Goal: Task Accomplishment & Management: Complete application form

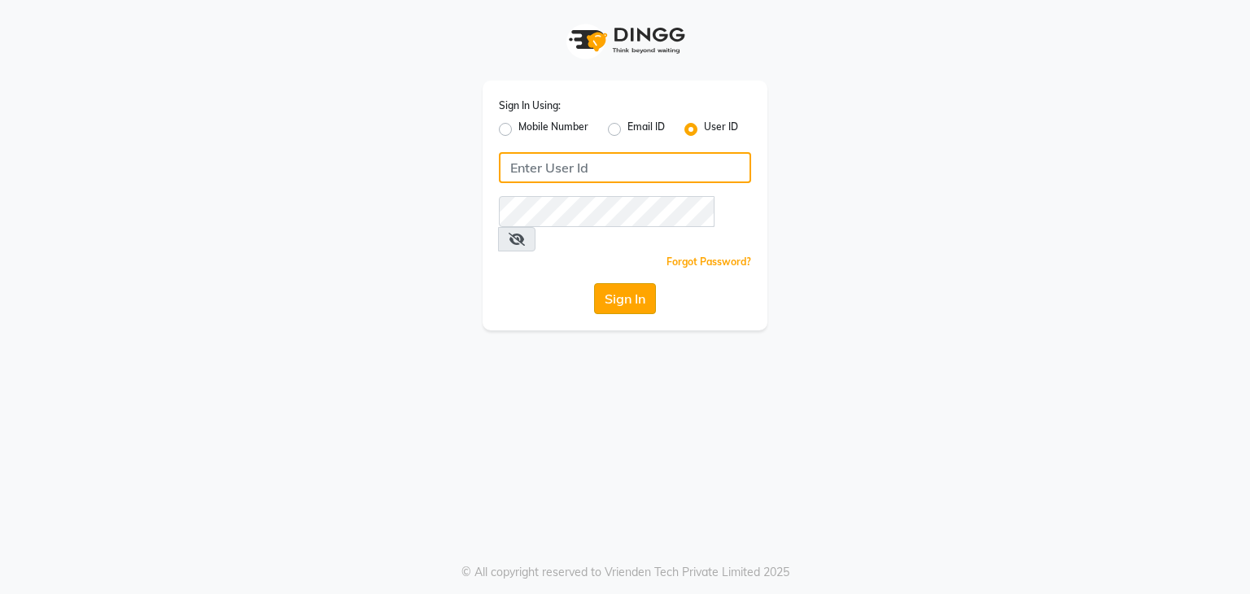
type input "stylemarké"
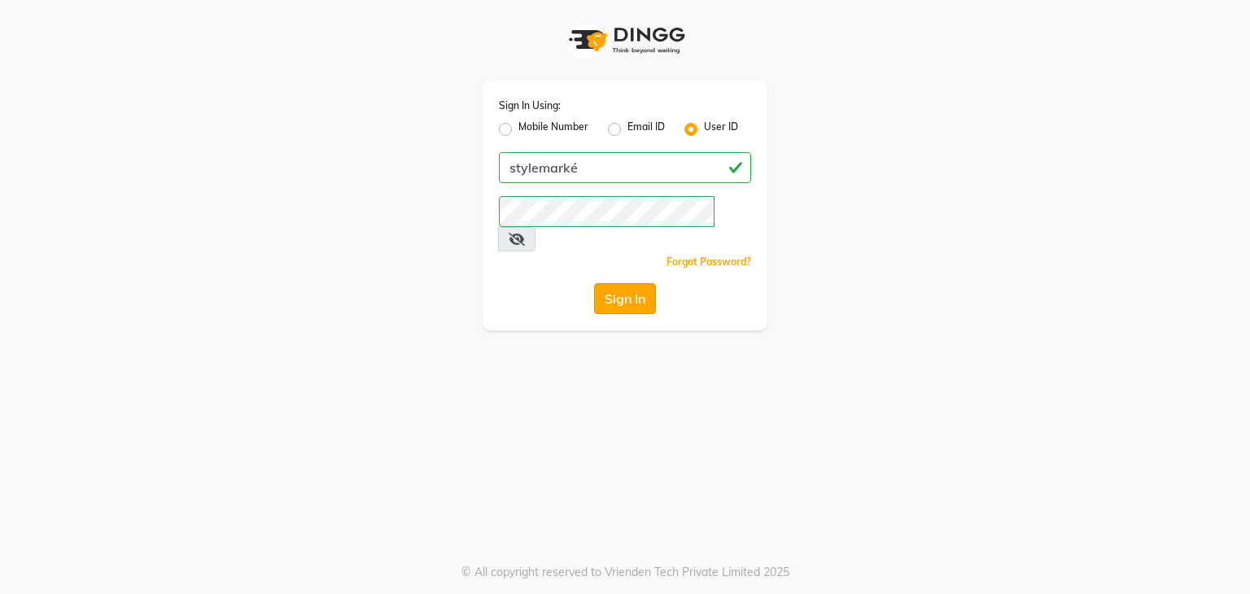
click at [615, 284] on button "Sign In" at bounding box center [625, 298] width 62 height 31
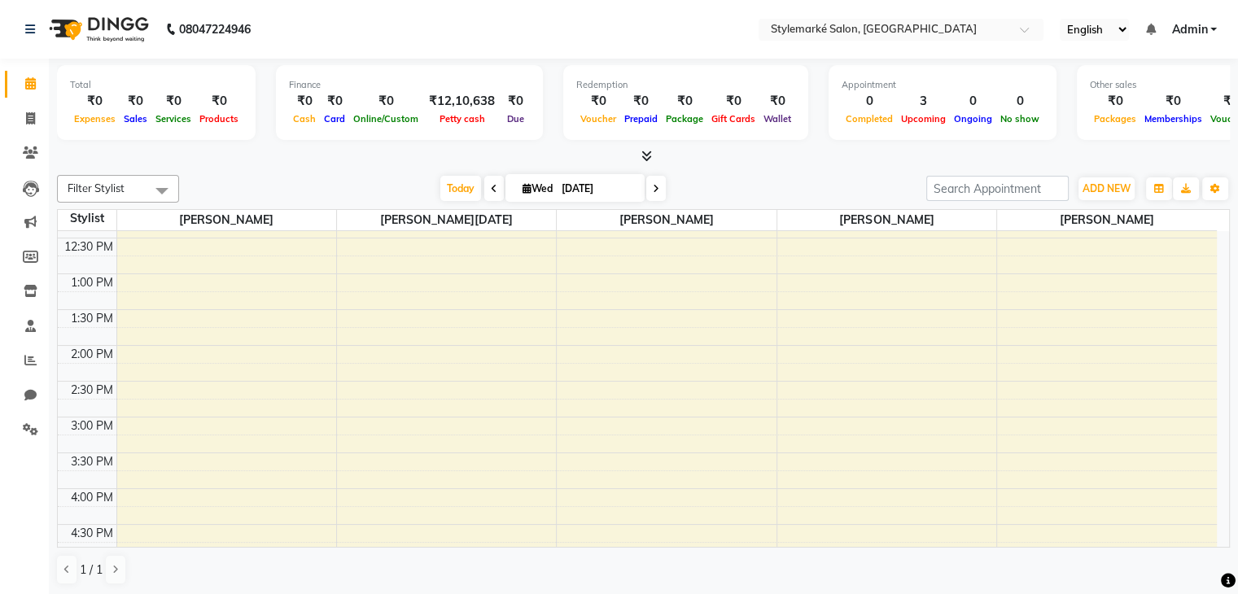
scroll to position [244, 0]
click at [142, 348] on div "9:00 AM 9:30 AM 10:00 AM 10:30 AM 11:00 AM 11:30 AM 12:00 PM 12:30 PM 1:00 PM 1…" at bounding box center [637, 416] width 1159 height 859
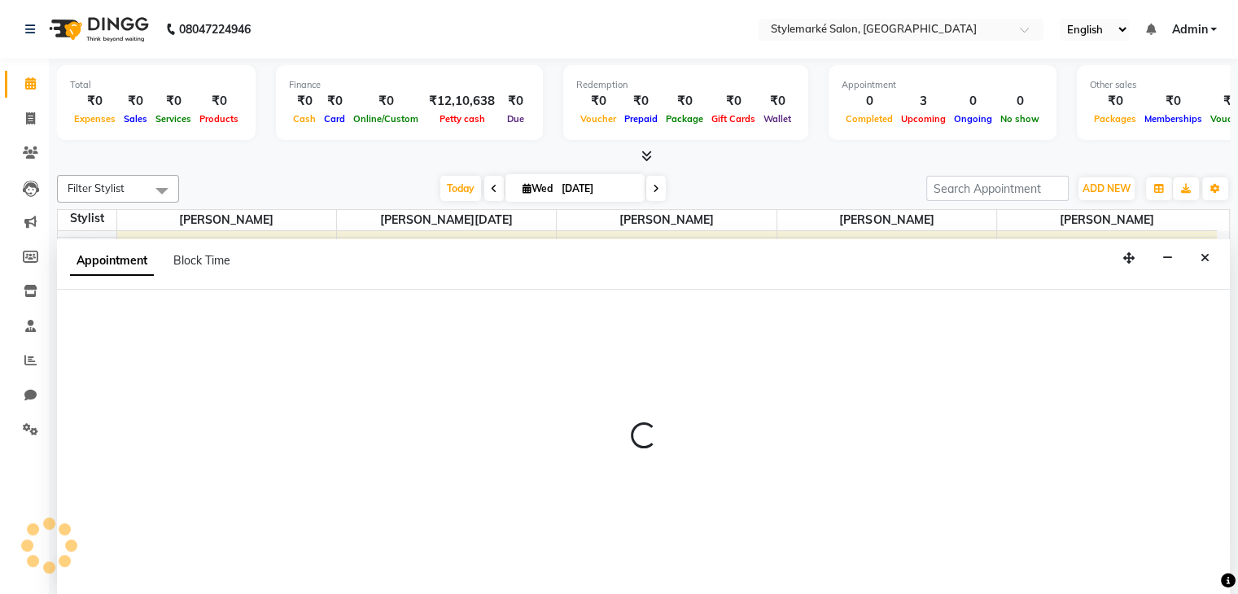
scroll to position [1, 0]
select select "71239"
select select "tentative"
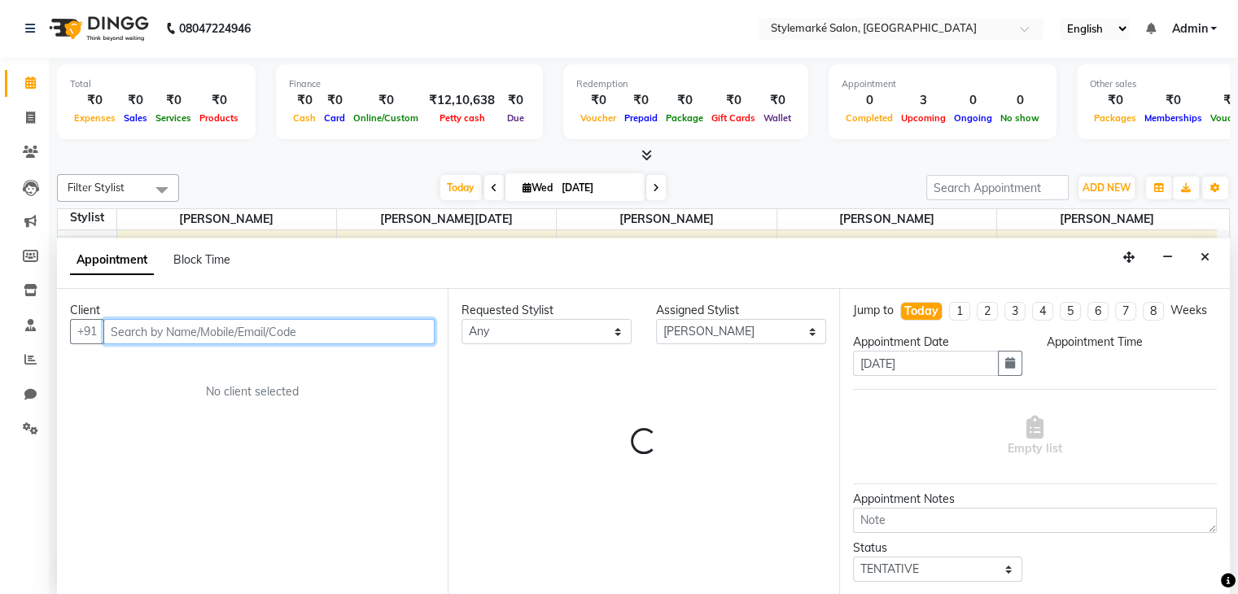
select select "840"
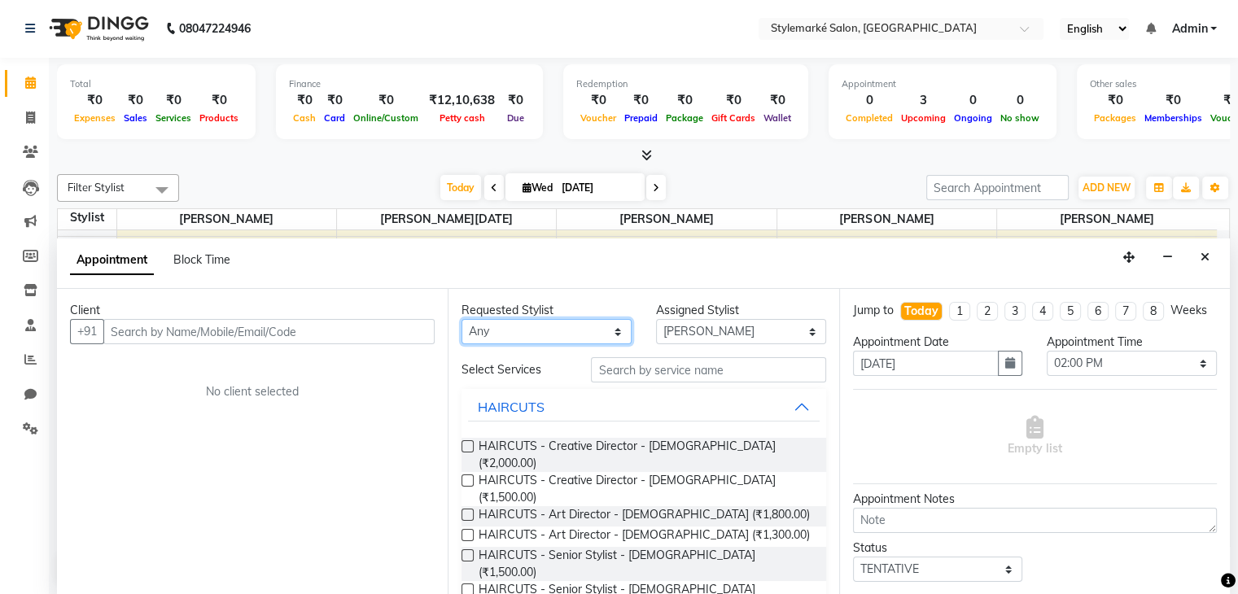
click at [609, 330] on select "Any [PERSON_NAME] ⁠[PERSON_NAME][DATE] ⁠[PERSON_NAME] [PERSON_NAME] [PERSON_NAM…" at bounding box center [547, 331] width 170 height 25
select select "71243"
click at [462, 319] on select "Any [PERSON_NAME] ⁠[PERSON_NAME][DATE] ⁠[PERSON_NAME] [PERSON_NAME] [PERSON_NAM…" at bounding box center [547, 331] width 170 height 25
drag, startPoint x: 604, startPoint y: 342, endPoint x: 571, endPoint y: 428, distance: 92.5
click at [571, 428] on div "Requested Stylist Any [PERSON_NAME] ⁠[PERSON_NAME][DATE] ⁠[PERSON_NAME] [PERSON…" at bounding box center [643, 442] width 391 height 306
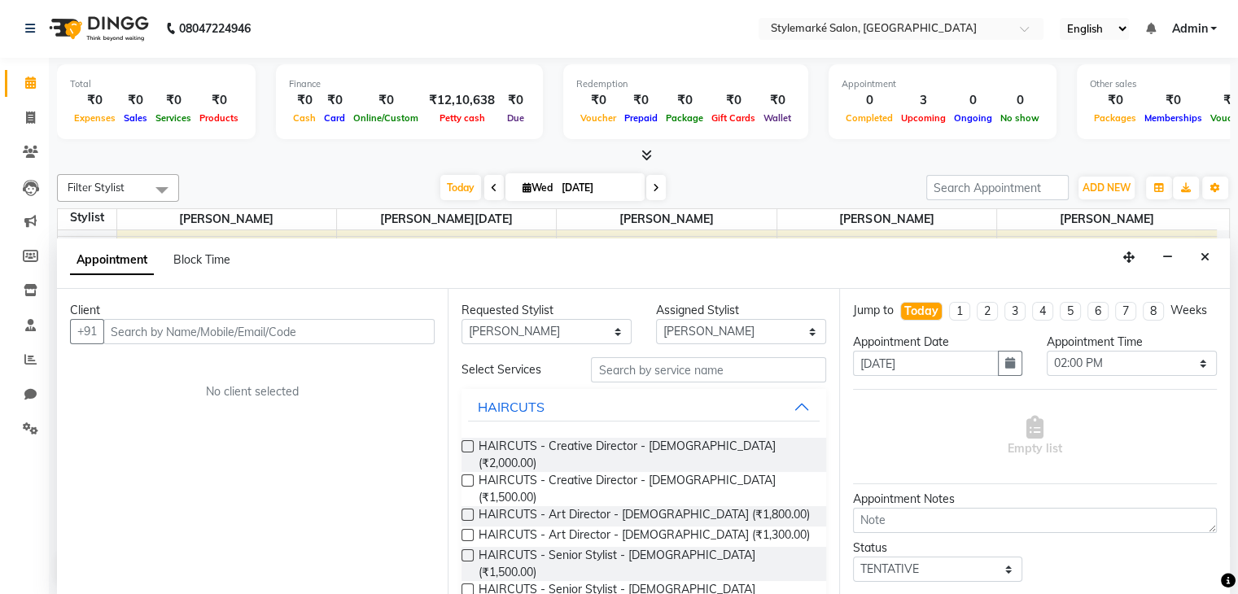
select select "71243"
click at [301, 335] on input "text" at bounding box center [268, 331] width 331 height 25
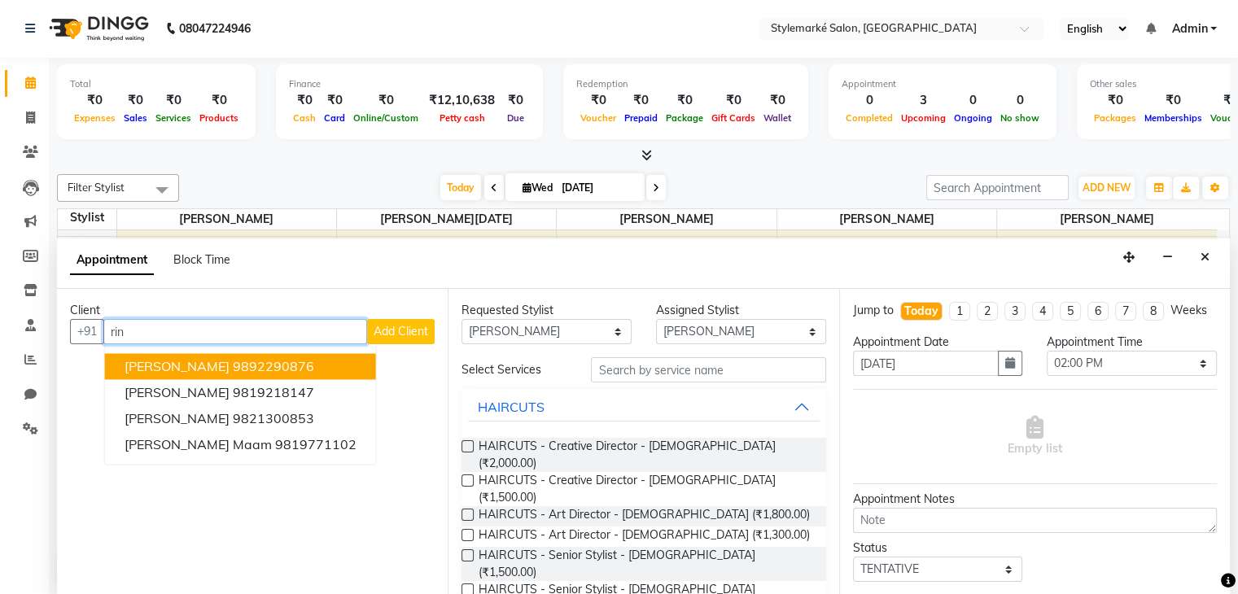
click at [144, 370] on span "[PERSON_NAME]" at bounding box center [177, 367] width 105 height 16
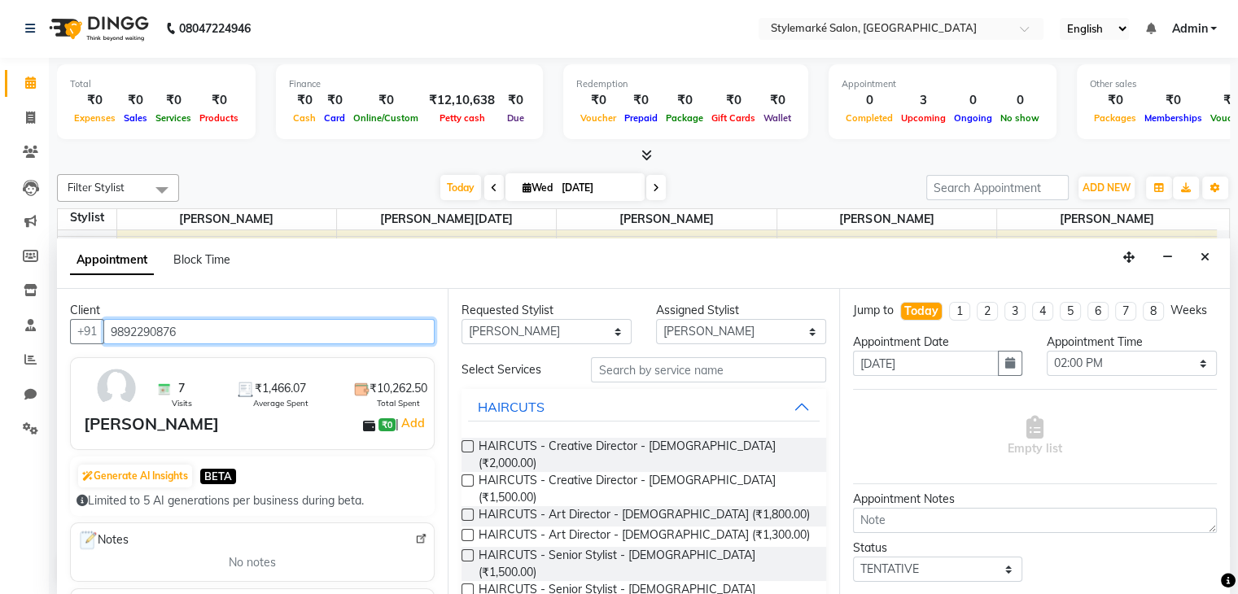
type input "9892290876"
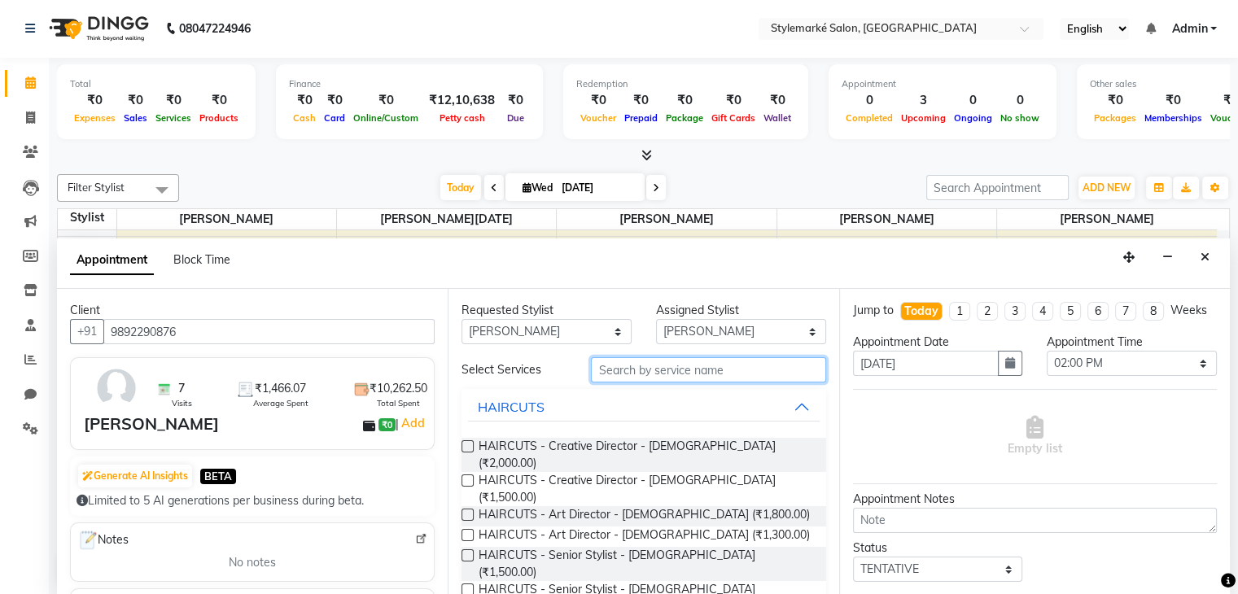
click at [630, 372] on input "text" at bounding box center [708, 369] width 234 height 25
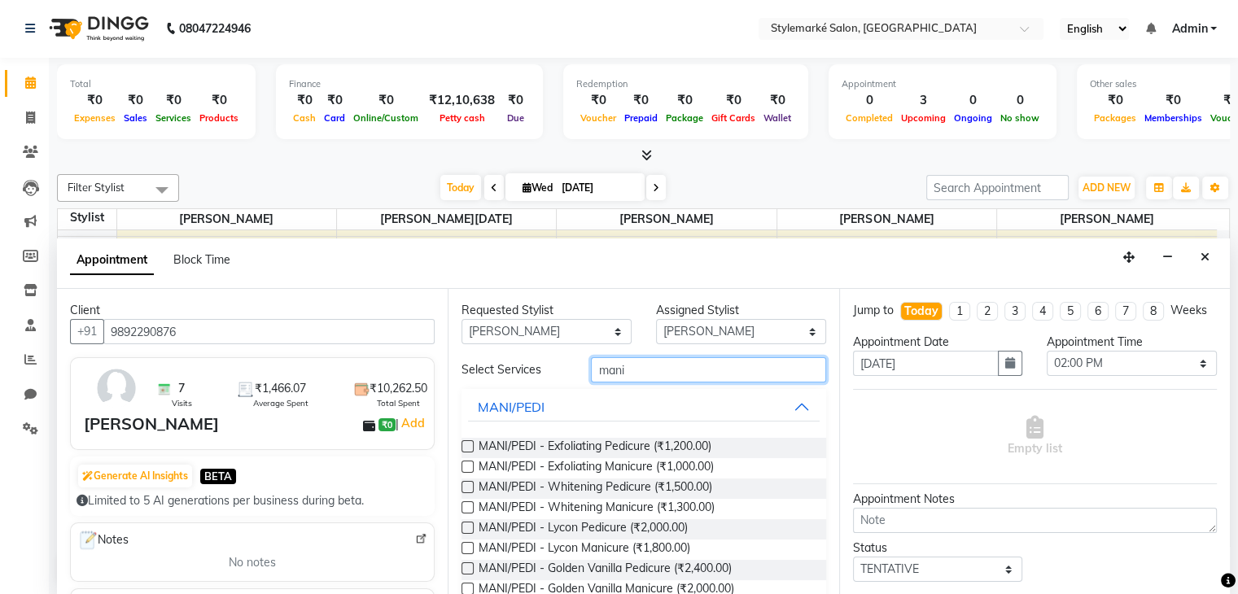
type input "mani"
click at [464, 446] on label at bounding box center [468, 446] width 12 height 12
click at [464, 446] on input "checkbox" at bounding box center [467, 448] width 11 height 11
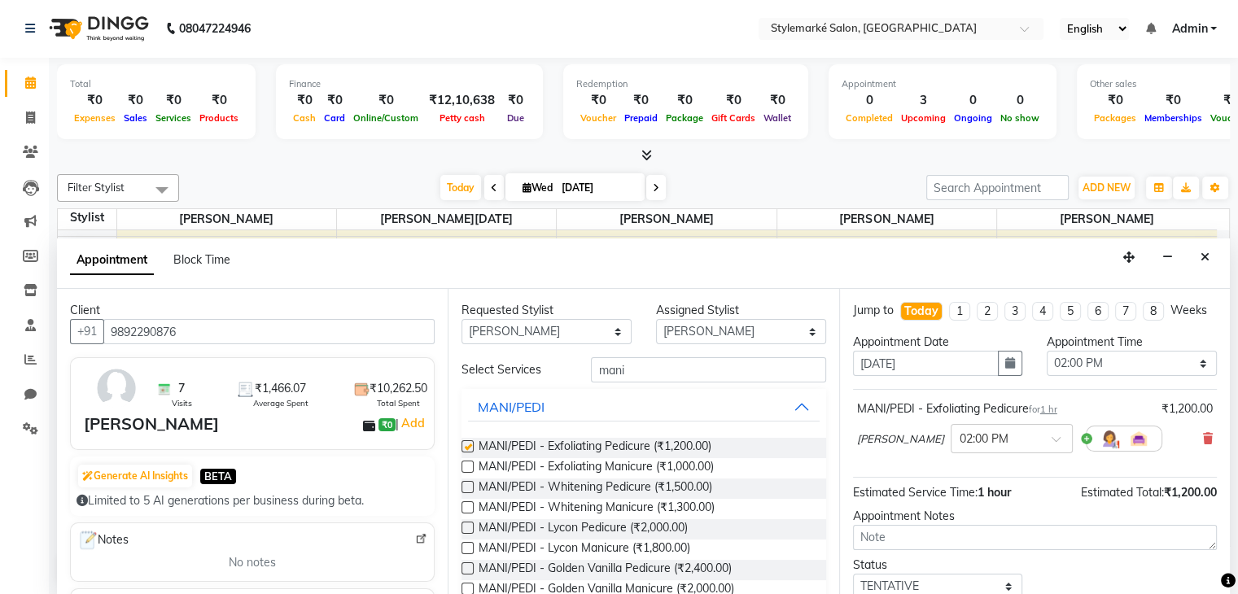
checkbox input "false"
click at [609, 326] on select "Any [PERSON_NAME] ⁠[PERSON_NAME][DATE] ⁠[PERSON_NAME] [PERSON_NAME] [PERSON_NAM…" at bounding box center [547, 331] width 170 height 25
select select "71244"
click at [462, 319] on select "Any [PERSON_NAME] ⁠[PERSON_NAME][DATE] ⁠[PERSON_NAME] [PERSON_NAME] [PERSON_NAM…" at bounding box center [547, 331] width 170 height 25
select select "71244"
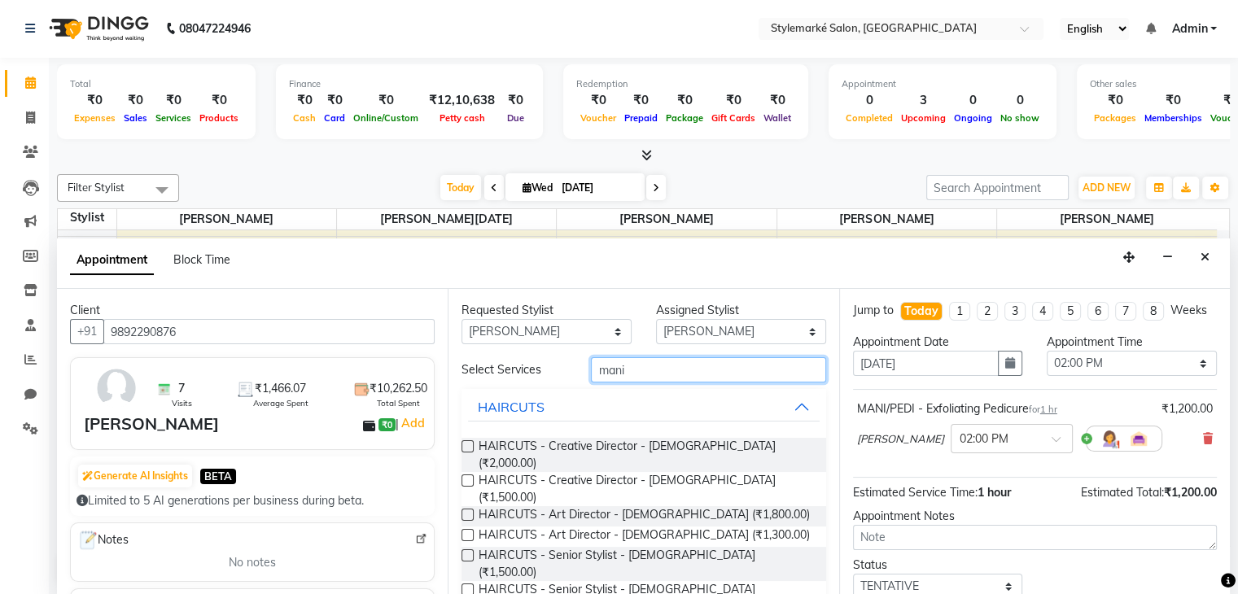
click at [651, 365] on input "mani" at bounding box center [708, 369] width 234 height 25
type input "m"
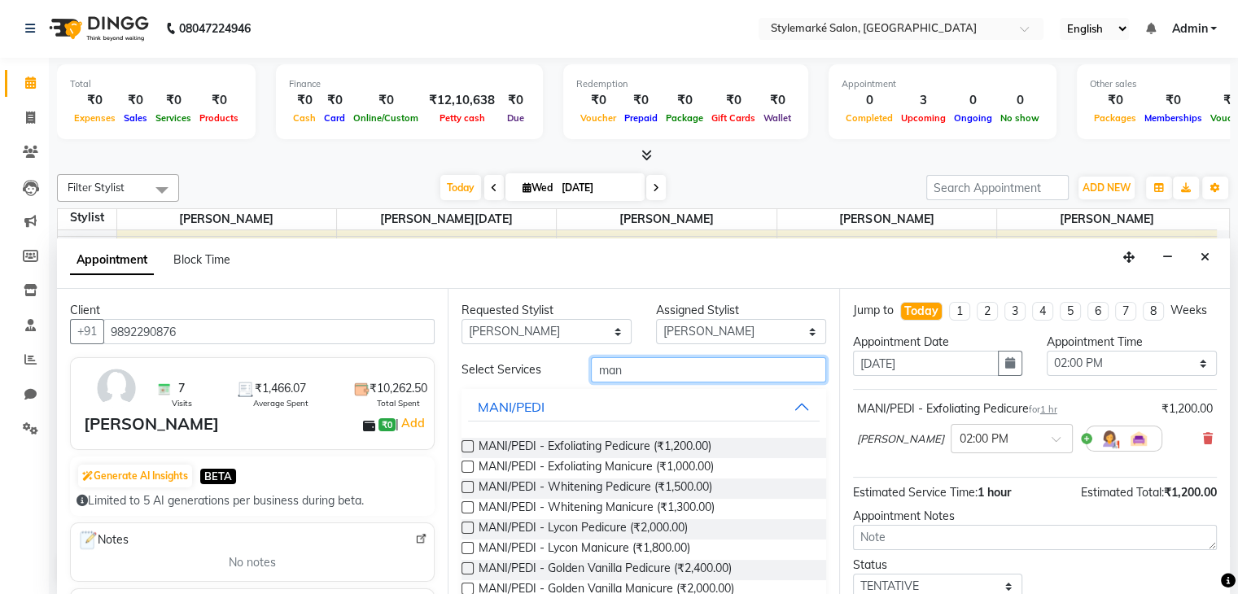
type input "mani"
click at [466, 464] on label at bounding box center [468, 467] width 12 height 12
click at [466, 464] on input "checkbox" at bounding box center [467, 468] width 11 height 11
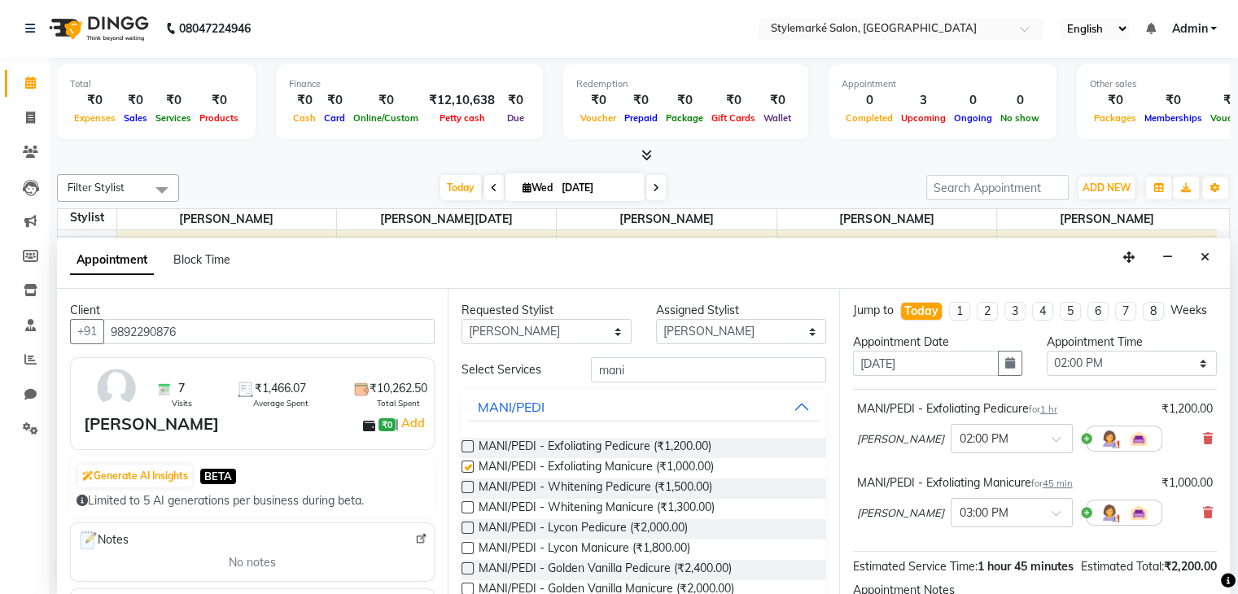
checkbox input "false"
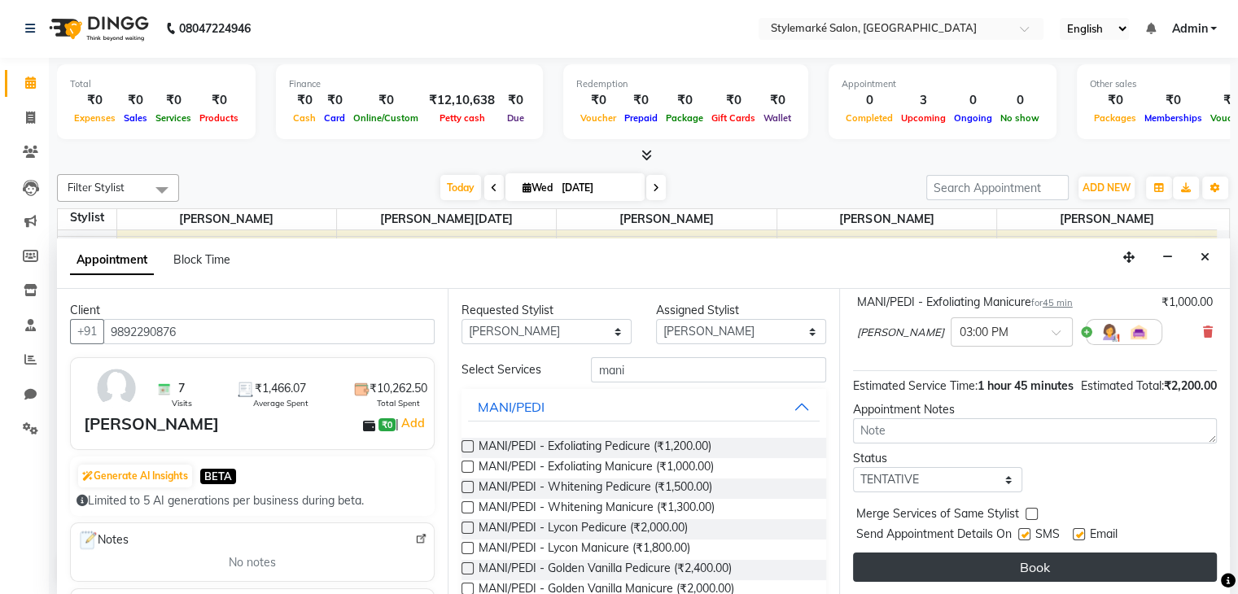
scroll to position [212, 0]
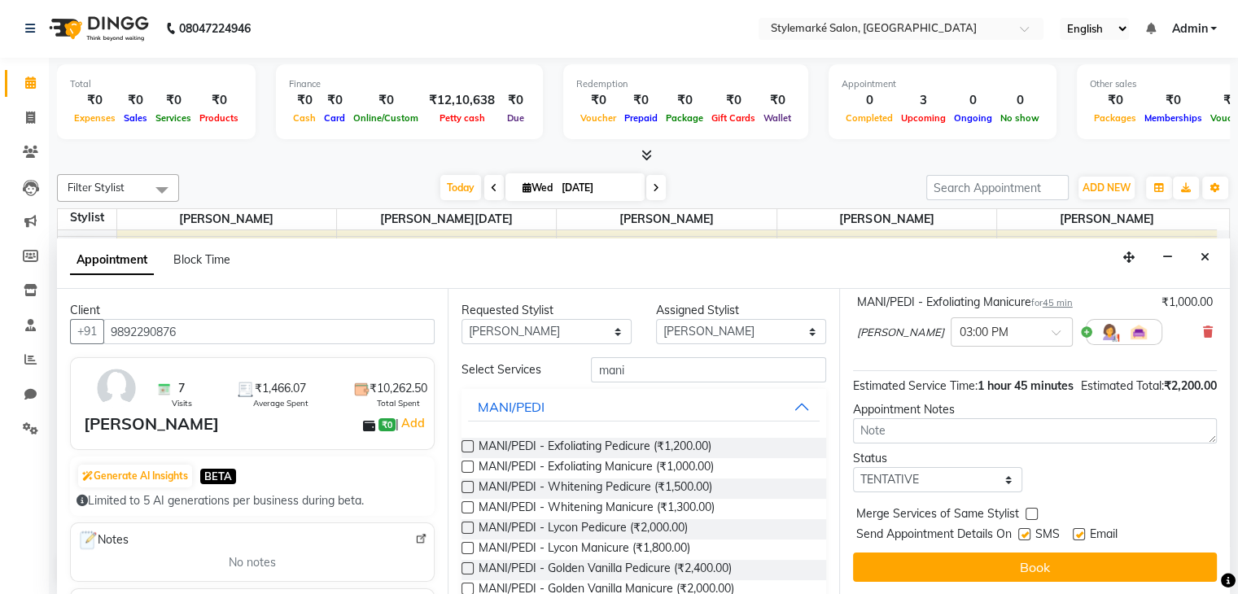
click at [1045, 567] on button "Book" at bounding box center [1035, 567] width 364 height 29
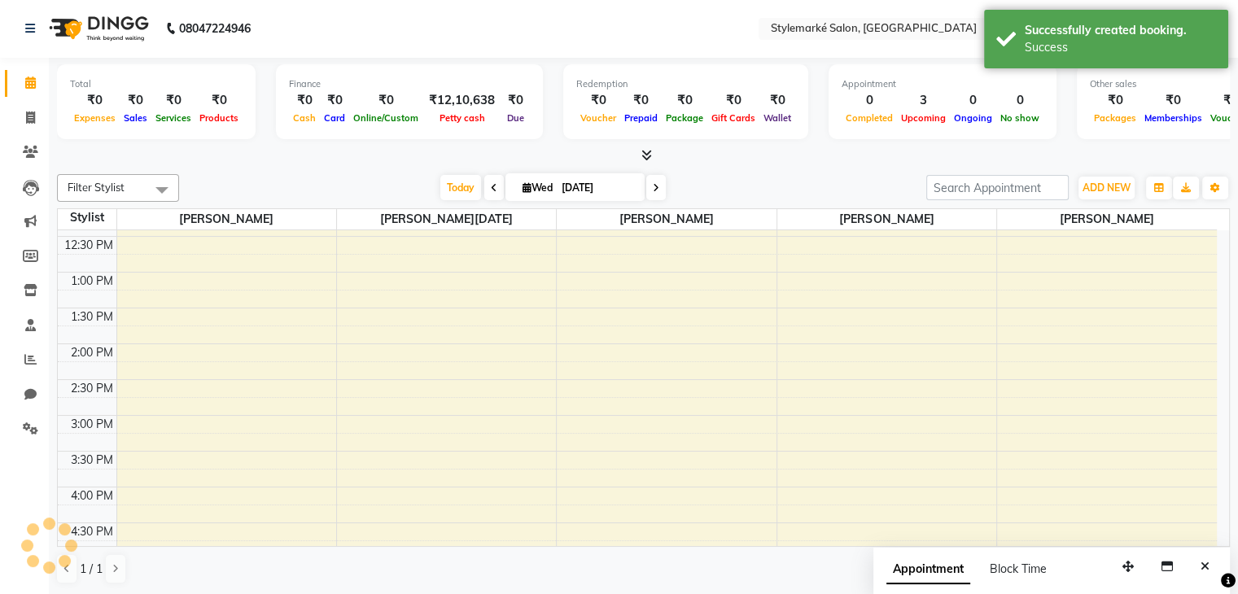
scroll to position [0, 0]
